Goal: Find specific page/section: Find specific page/section

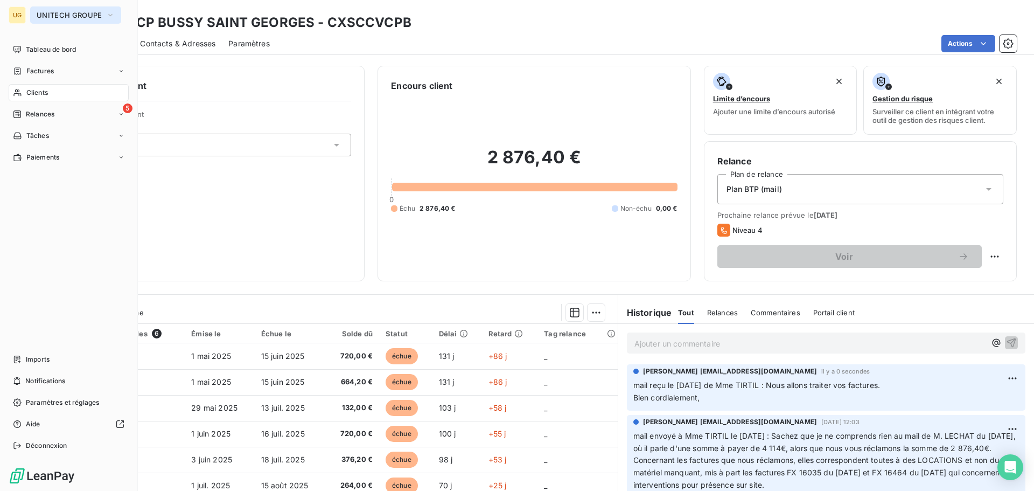
click at [48, 16] on span "UNITECH GROUPE" at bounding box center [69, 15] width 65 height 9
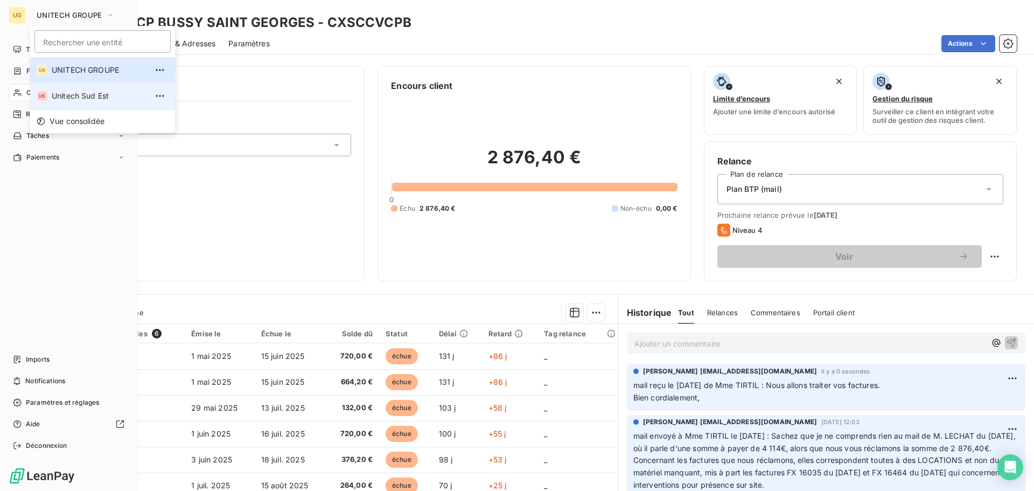
click at [64, 96] on span "Unitech Sud Est" at bounding box center [99, 95] width 95 height 11
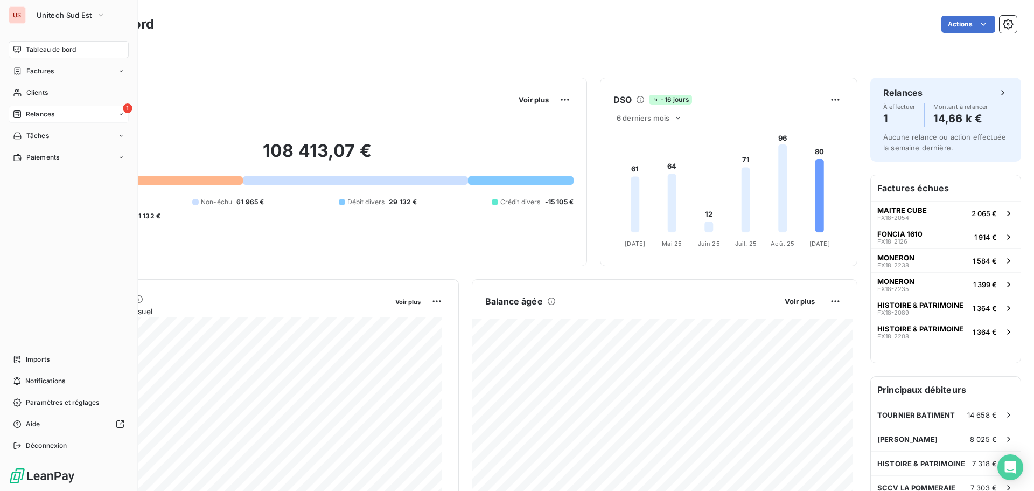
click at [36, 113] on span "Relances" at bounding box center [40, 114] width 29 height 10
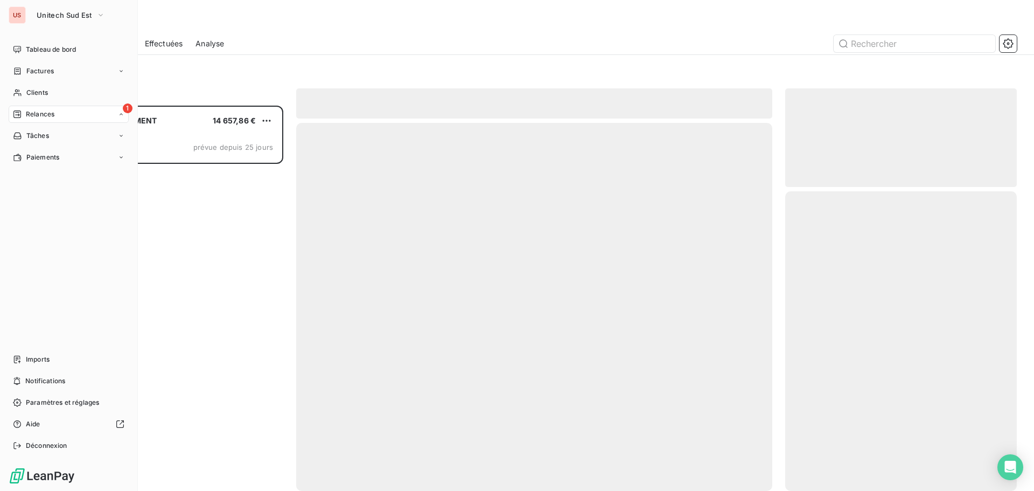
scroll to position [377, 223]
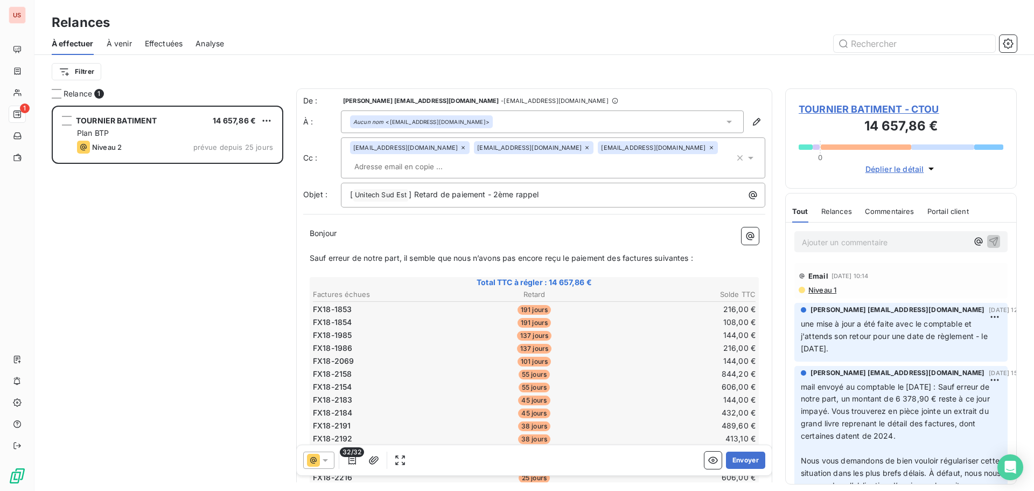
click at [148, 43] on span "Effectuées" at bounding box center [164, 43] width 38 height 11
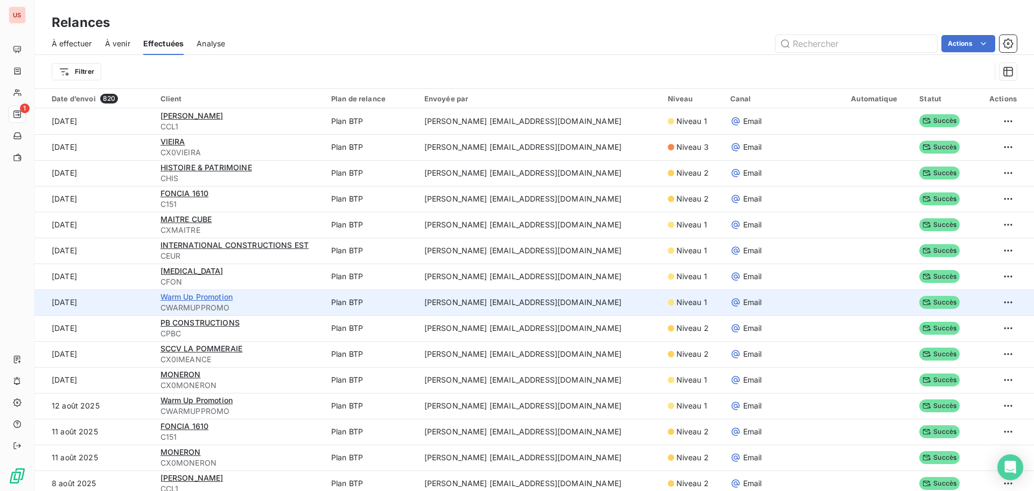
click at [205, 298] on span "Warm Up Promotion" at bounding box center [196, 296] width 73 height 9
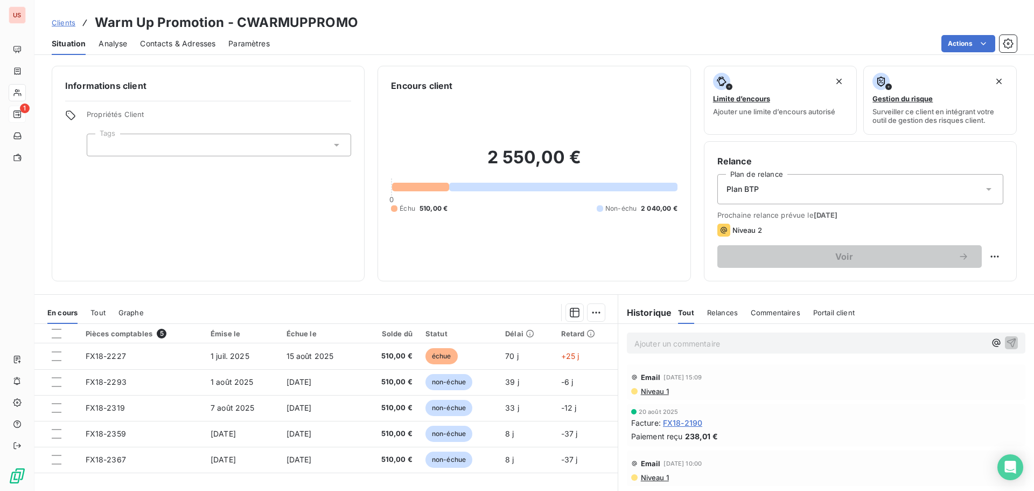
click at [660, 392] on span "Niveau 1" at bounding box center [654, 391] width 29 height 9
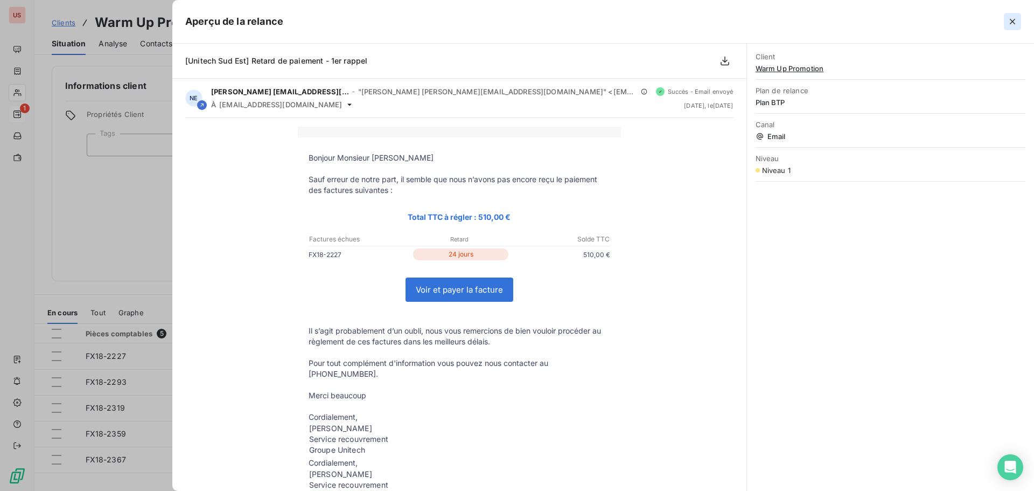
click at [1014, 19] on icon "button" at bounding box center [1012, 21] width 11 height 11
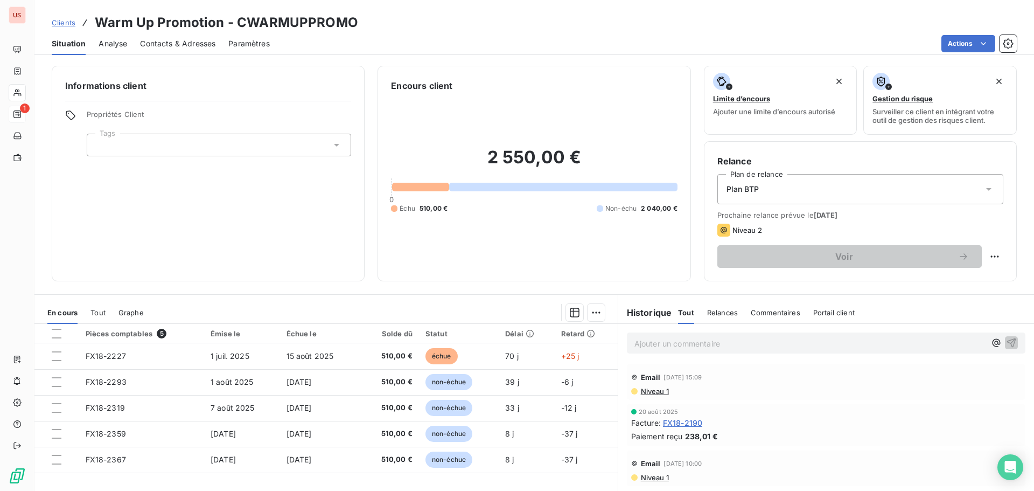
click at [654, 343] on p "Ajouter un commentaire ﻿" at bounding box center [809, 343] width 351 height 13
